Goal: Task Accomplishment & Management: Manage account settings

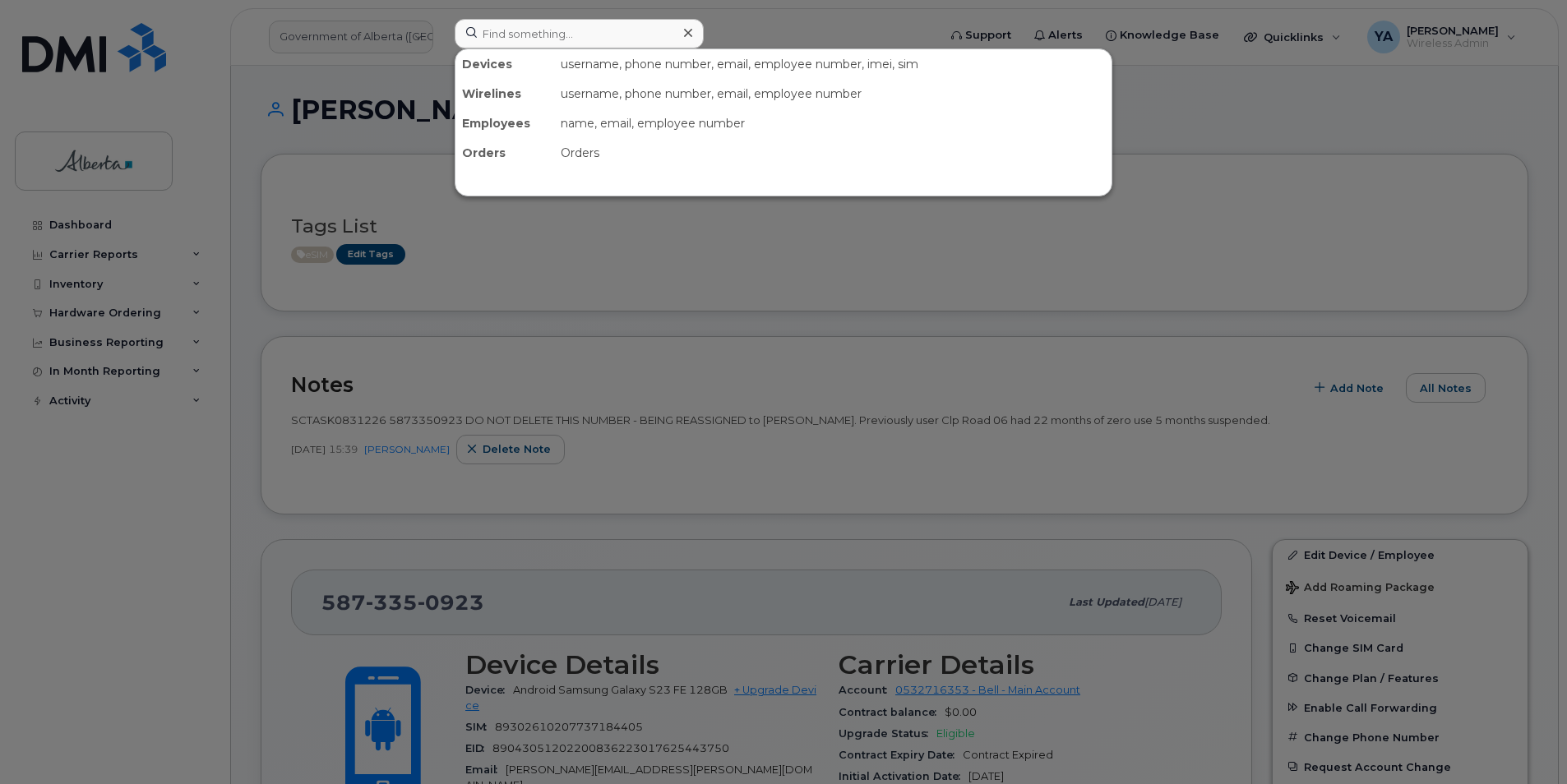
scroll to position [1353, 0]
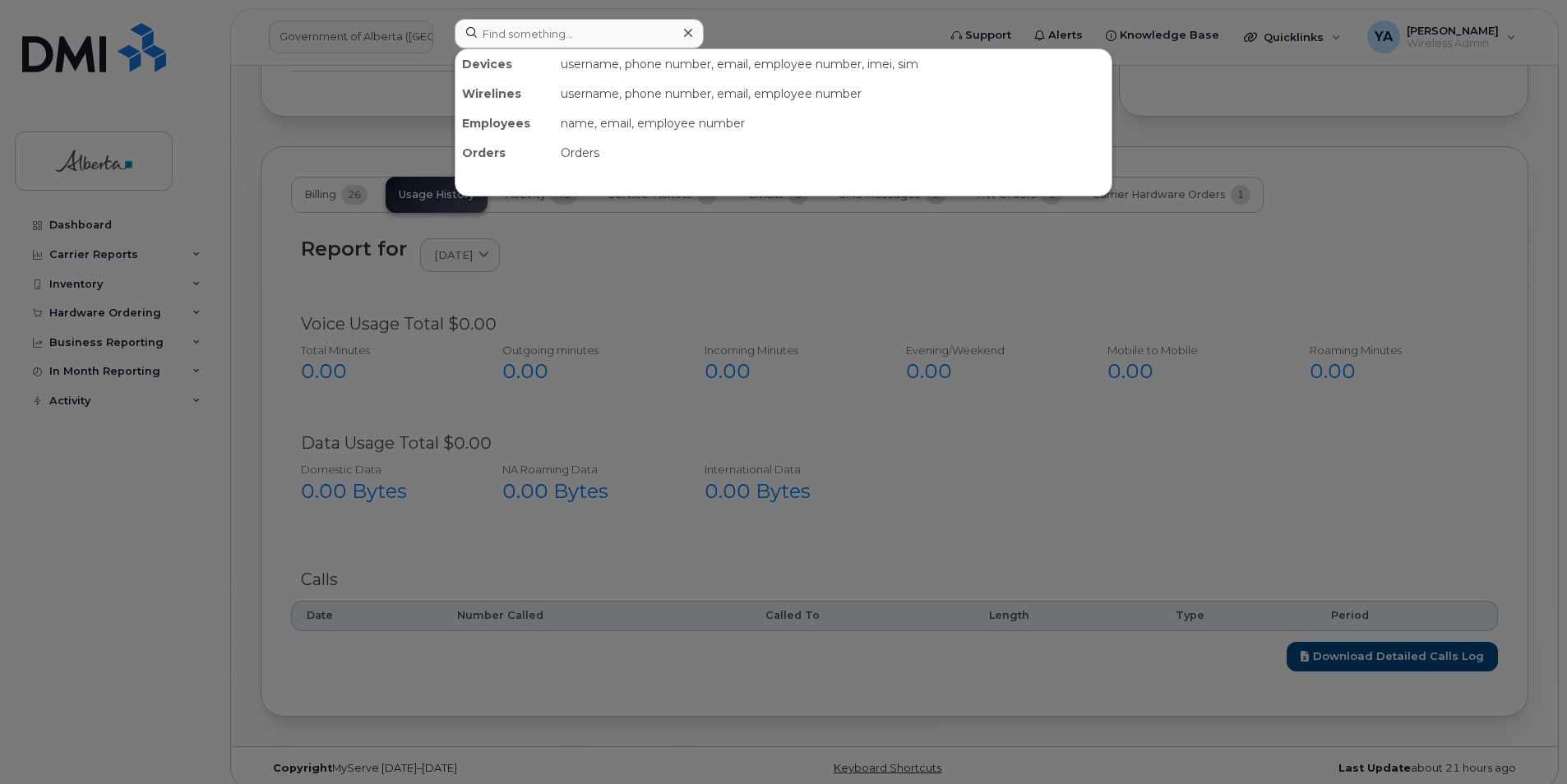
click at [581, 27] on input at bounding box center [580, 33] width 249 height 29
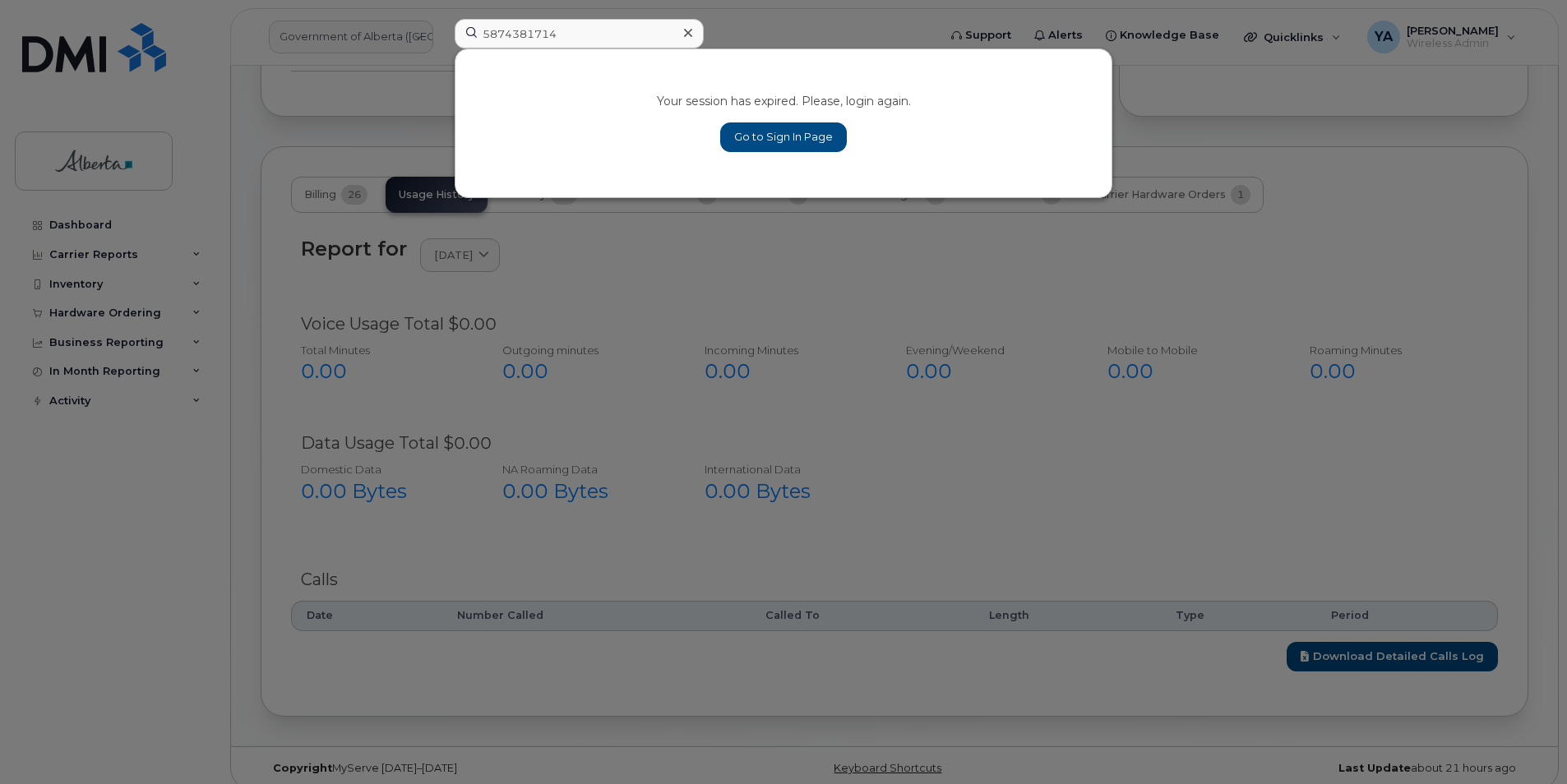
type input "5874381714"
click at [767, 133] on link "Go to Sign In Page" at bounding box center [784, 137] width 126 height 29
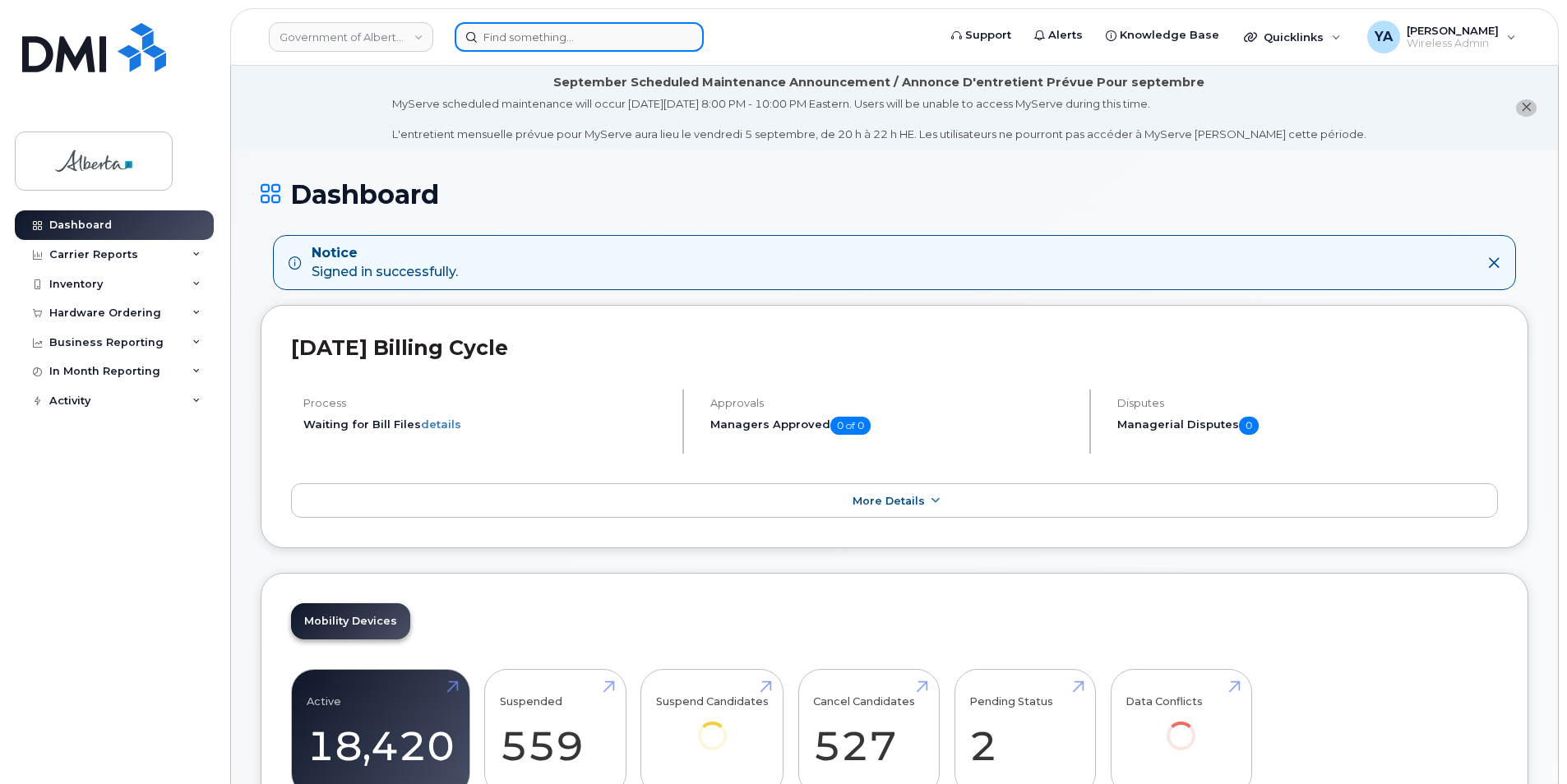
click at [497, 34] on input at bounding box center [580, 37] width 249 height 29
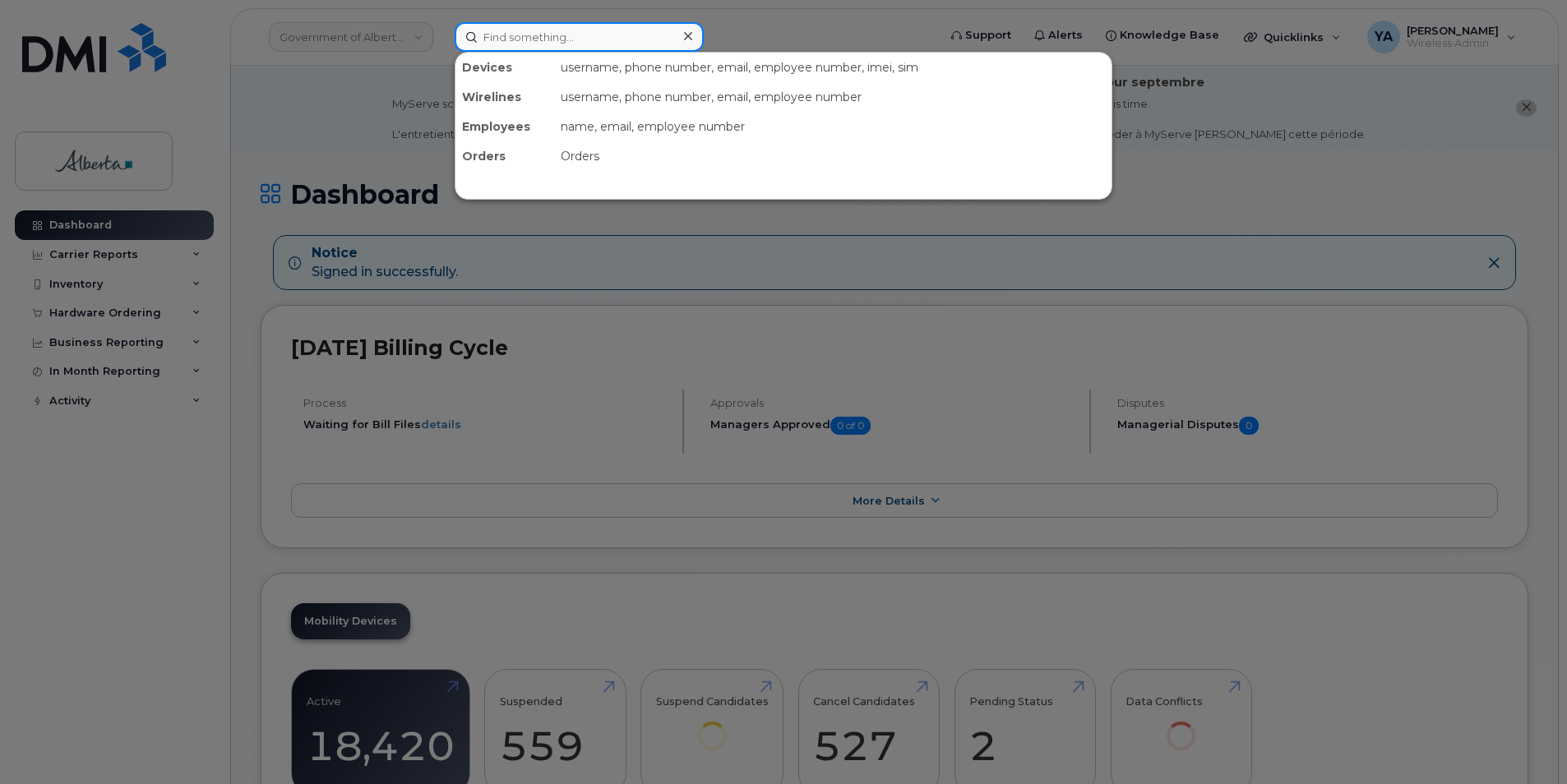
paste input "5874381714"
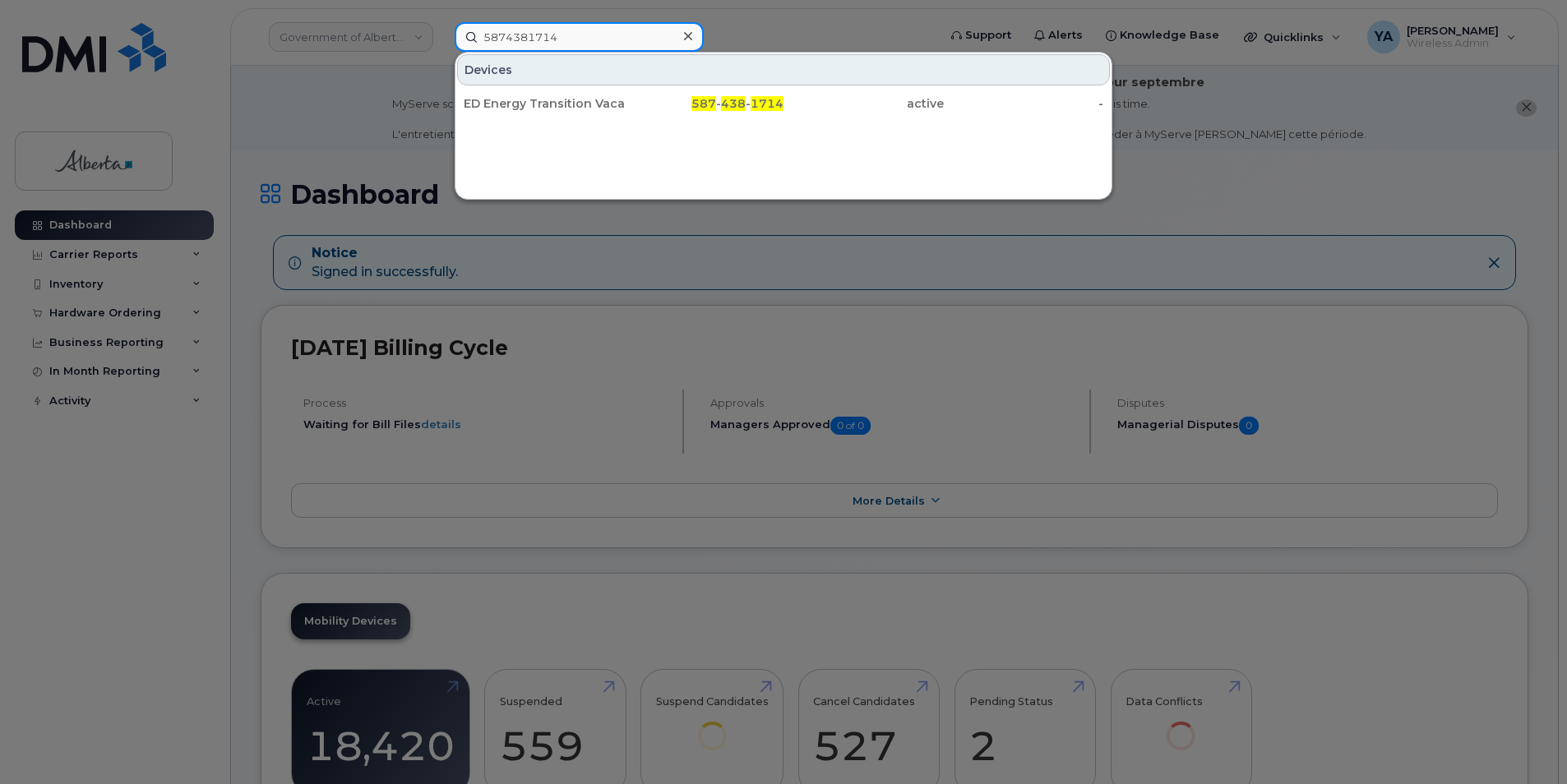
type input "5874381714"
click at [595, 122] on div "Devices ED Energy Transition Vacant 587 - 438 - 1714 active -" at bounding box center [784, 125] width 658 height 148
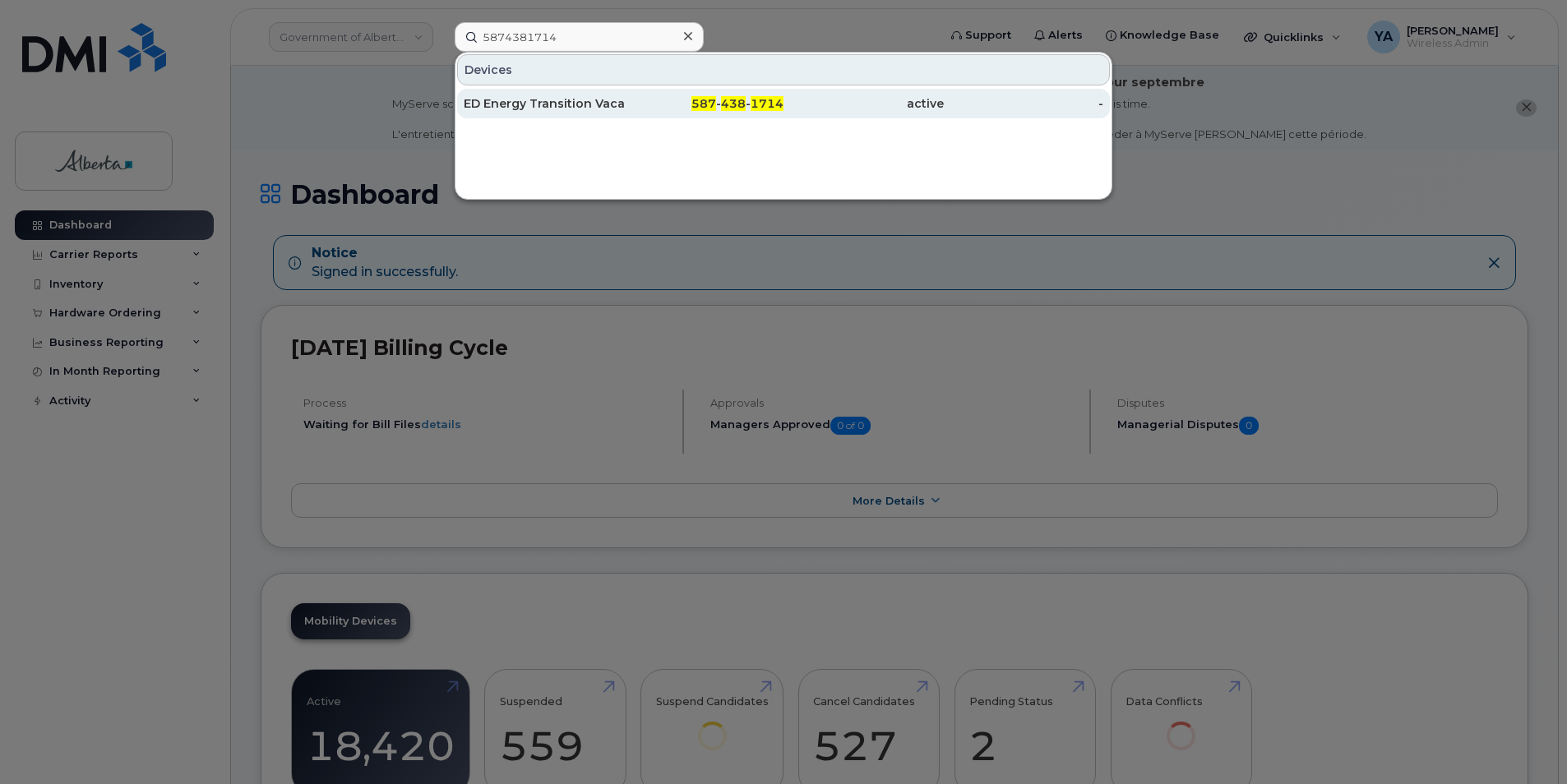
click at [602, 106] on div "ED Energy Transition Vacant" at bounding box center [544, 103] width 160 height 16
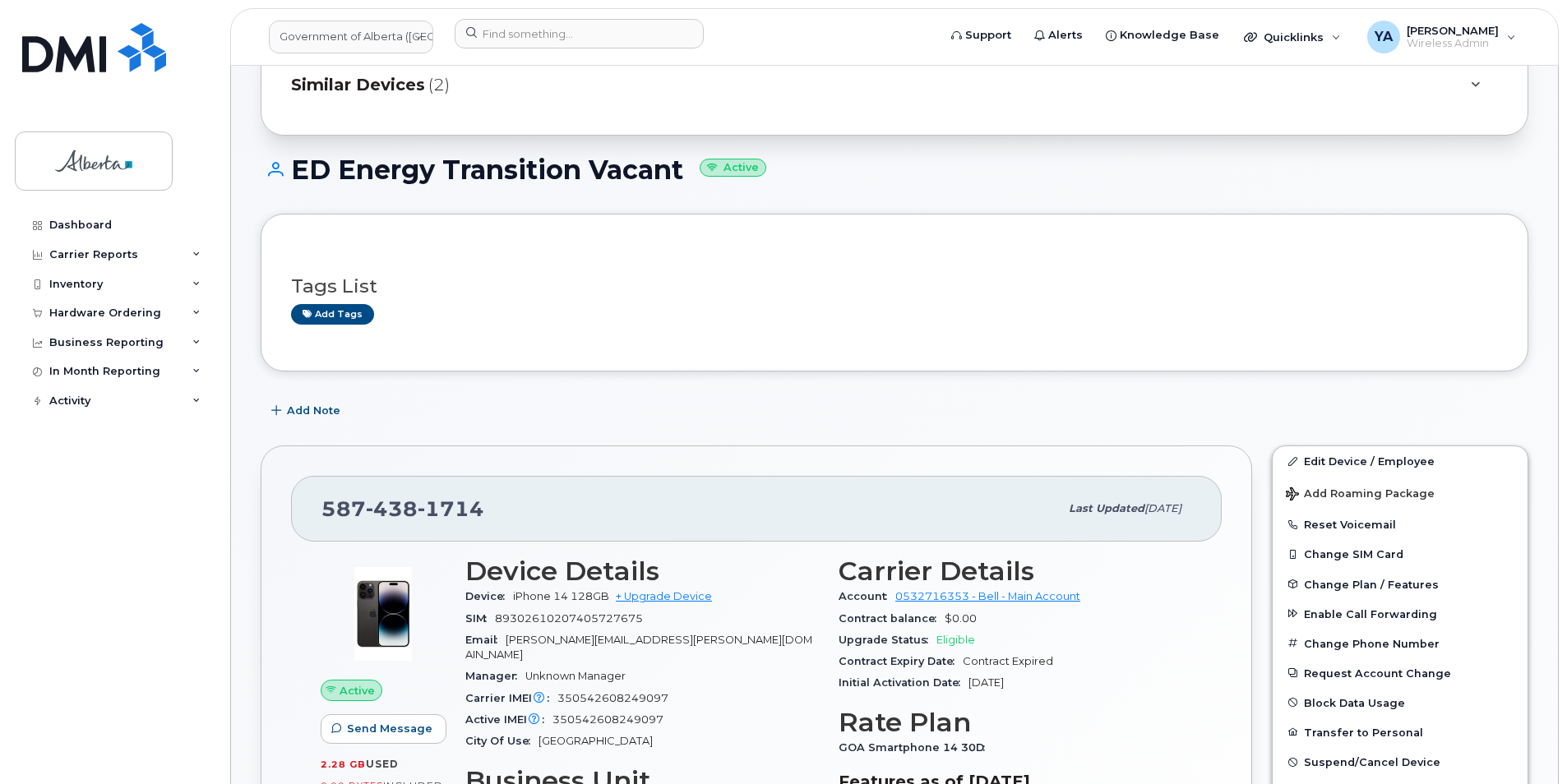
scroll to position [246, 0]
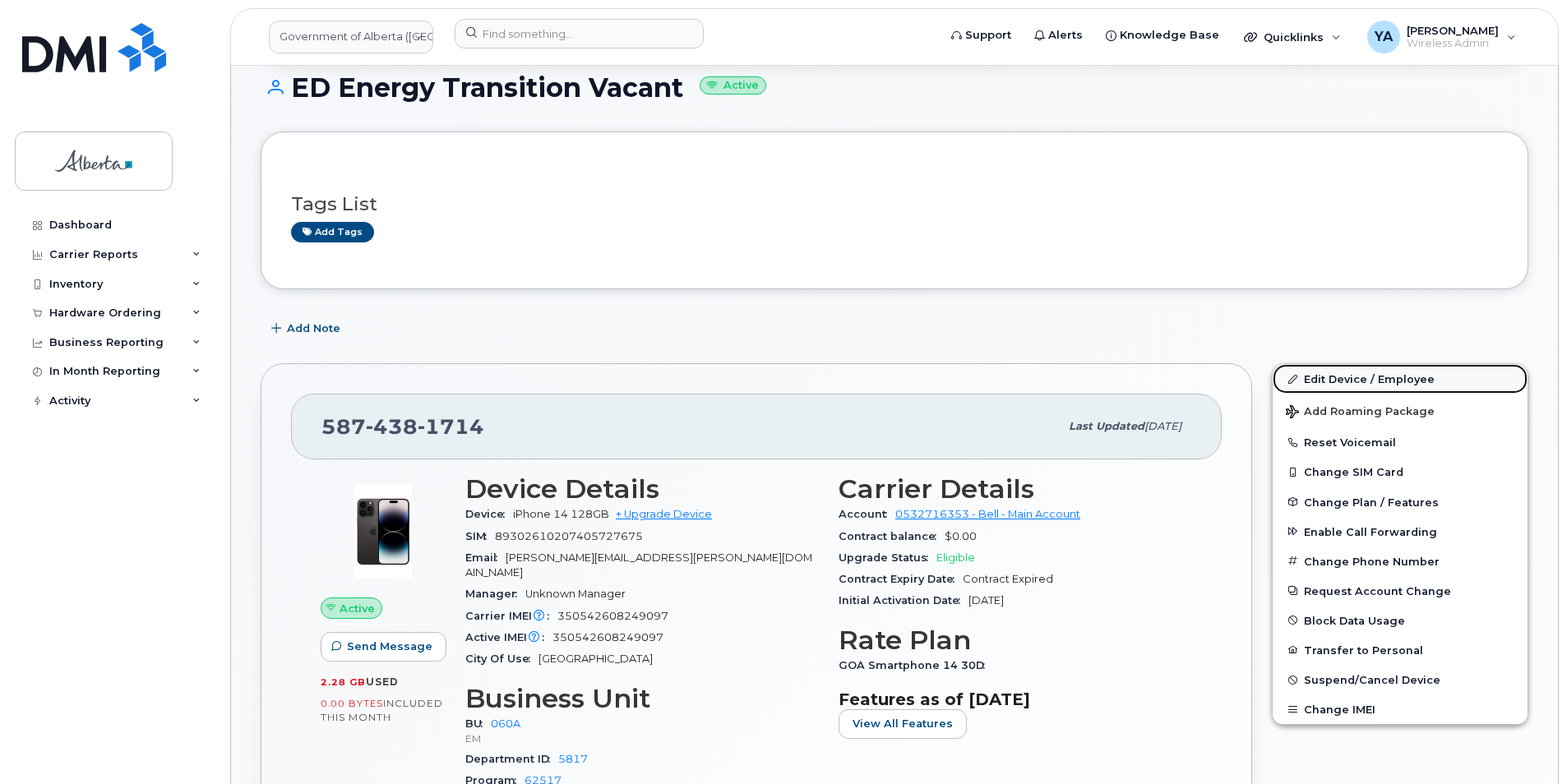
click at [1361, 375] on link "Edit Device / Employee" at bounding box center [1400, 378] width 255 height 29
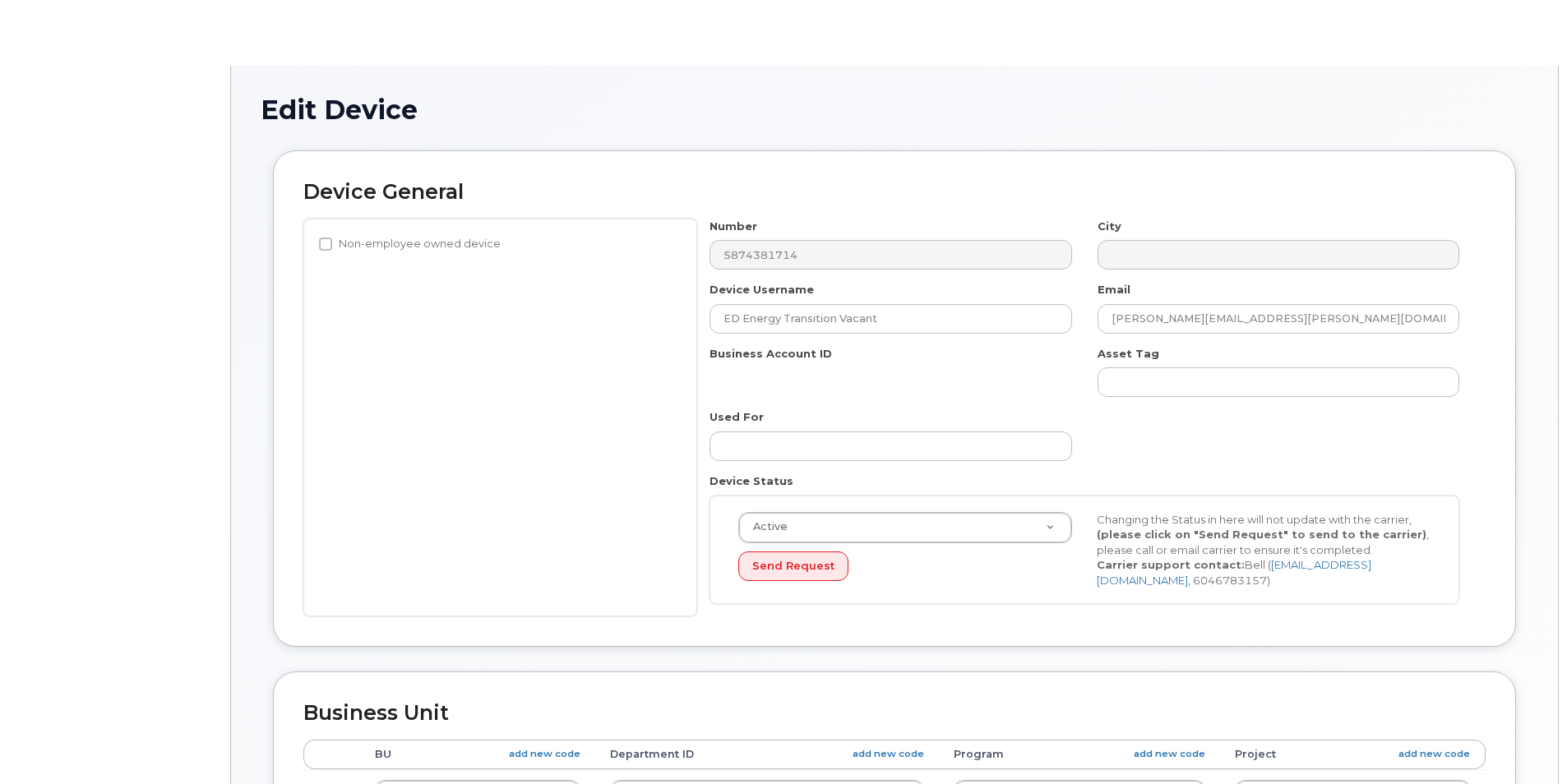
select select "4749732"
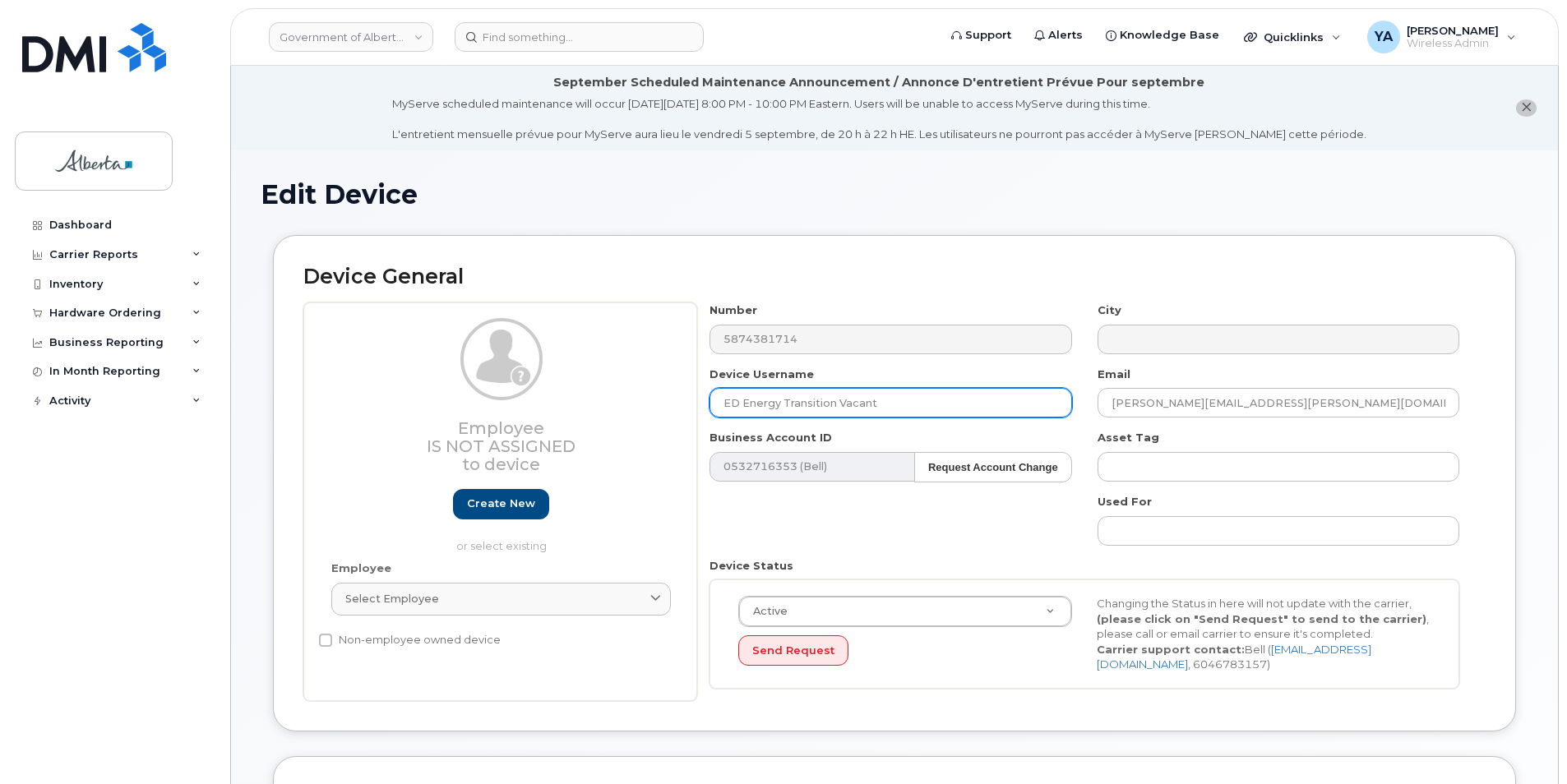
click at [909, 404] on input "ED Energy Transition Vacant" at bounding box center [890, 402] width 362 height 29
